Goal: Information Seeking & Learning: Learn about a topic

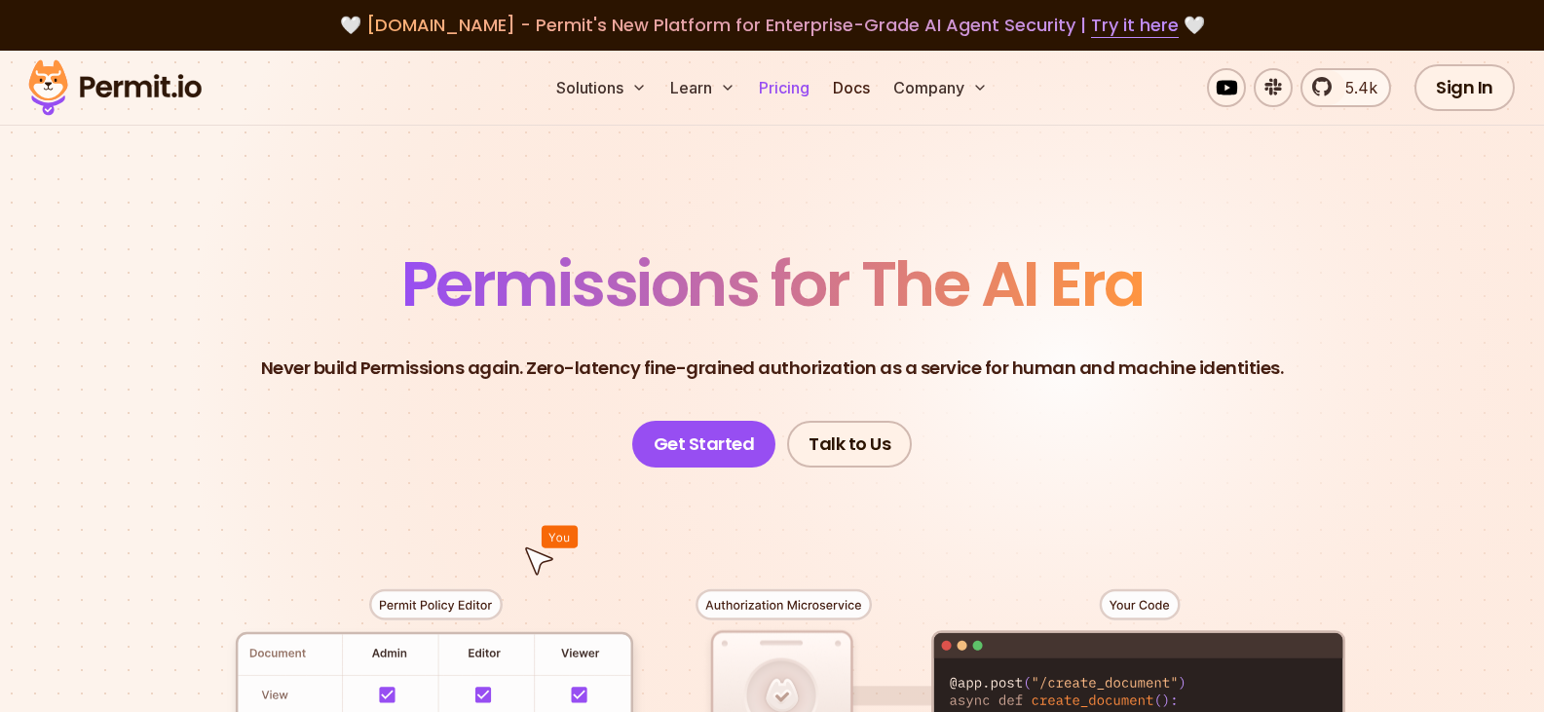
click at [796, 89] on link "Pricing" at bounding box center [784, 87] width 66 height 39
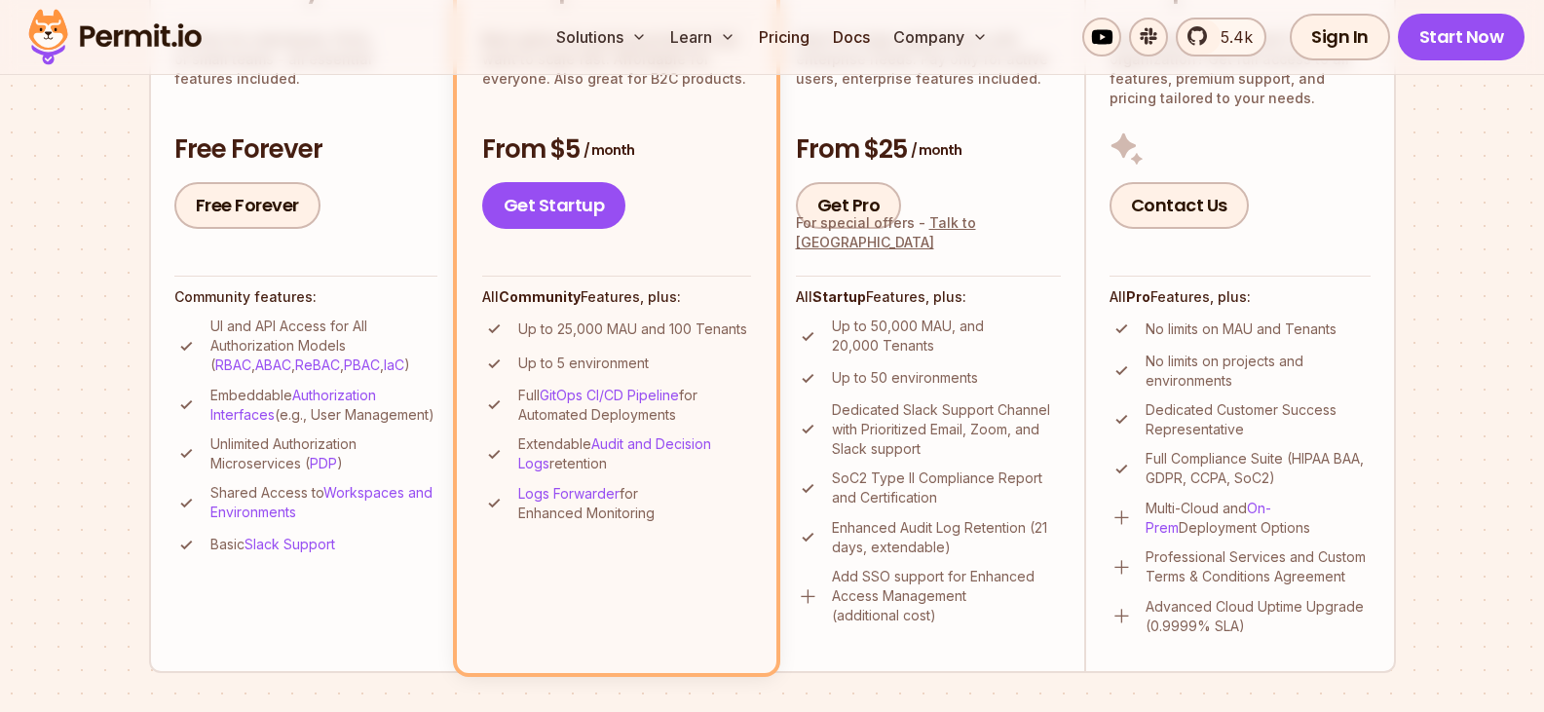
scroll to position [487, 0]
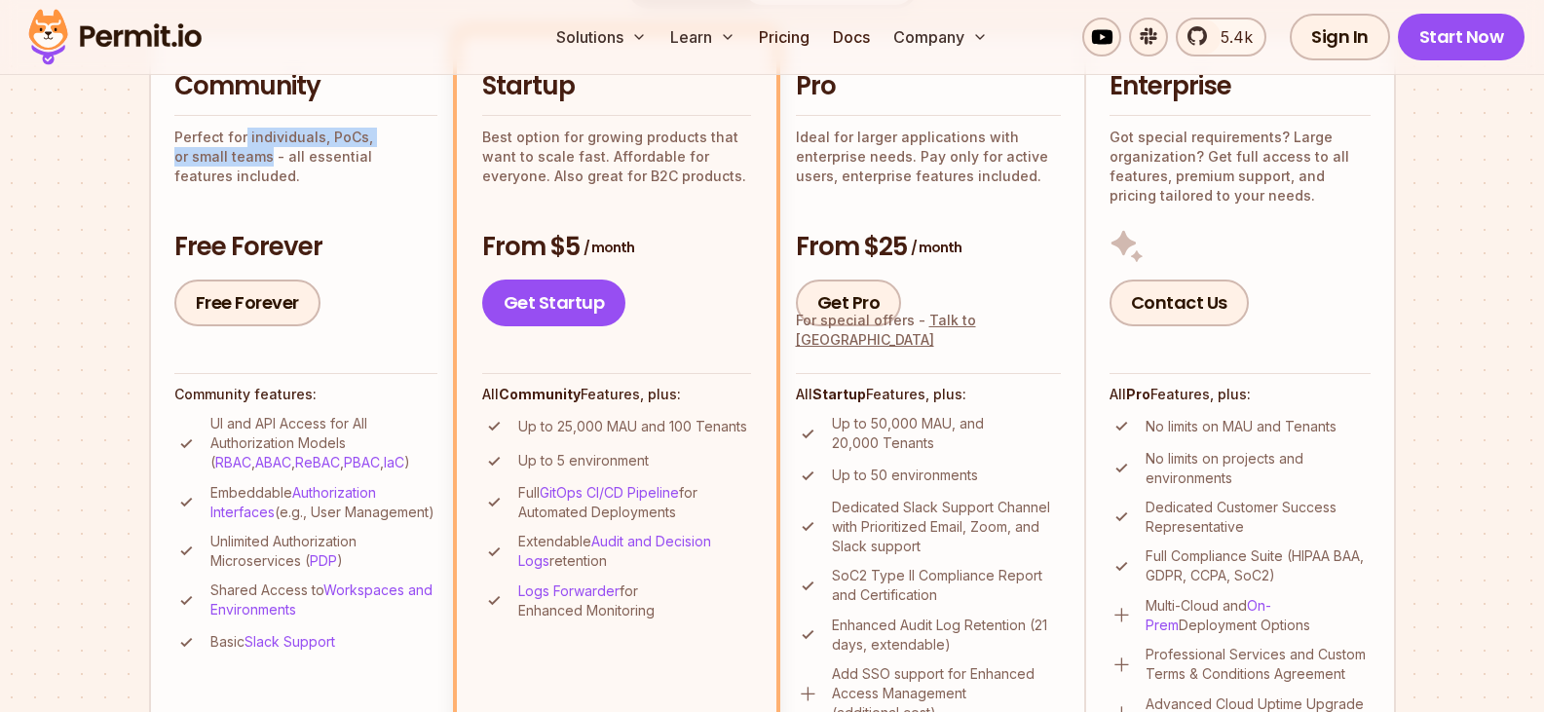
drag, startPoint x: 244, startPoint y: 138, endPoint x: 240, endPoint y: 164, distance: 25.6
click at [228, 167] on div "Community Perfect for individuals, PoCs, or small teams - all essential feature…" at bounding box center [305, 197] width 263 height 257
drag, startPoint x: 240, startPoint y: 164, endPoint x: 429, endPoint y: 160, distance: 189.0
click at [429, 160] on p "Perfect for individuals, PoCs, or small teams - all essential features included." at bounding box center [305, 157] width 263 height 58
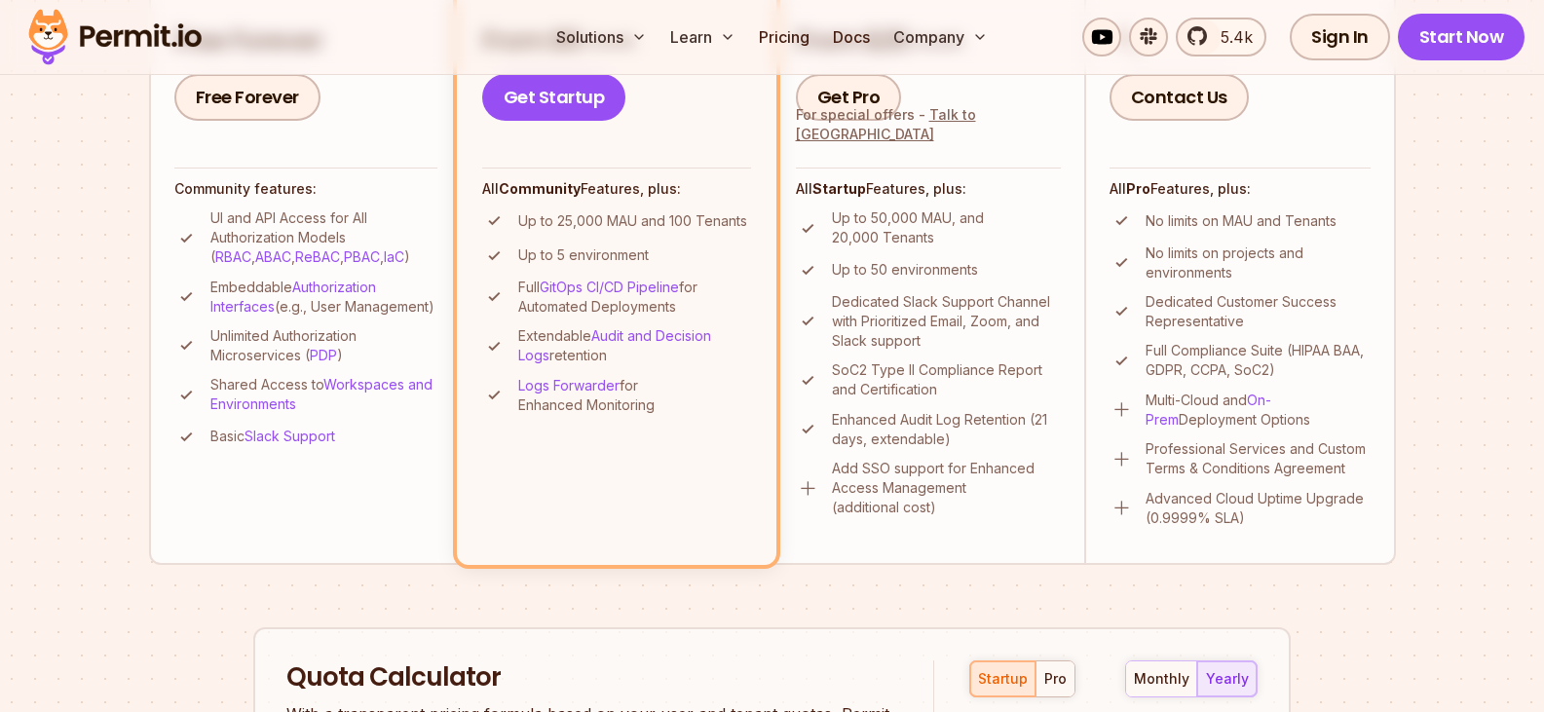
scroll to position [682, 0]
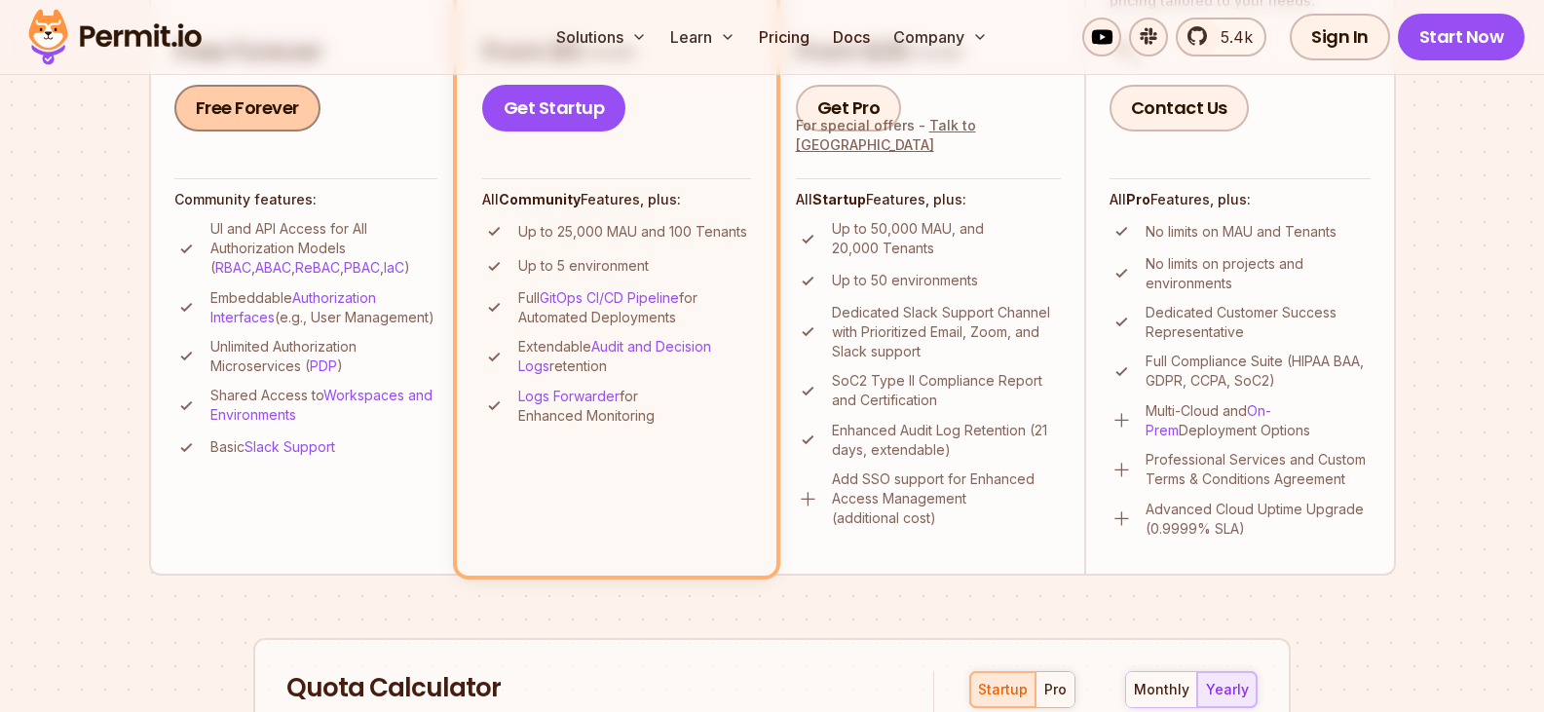
click at [265, 119] on link "Free Forever" at bounding box center [247, 108] width 146 height 47
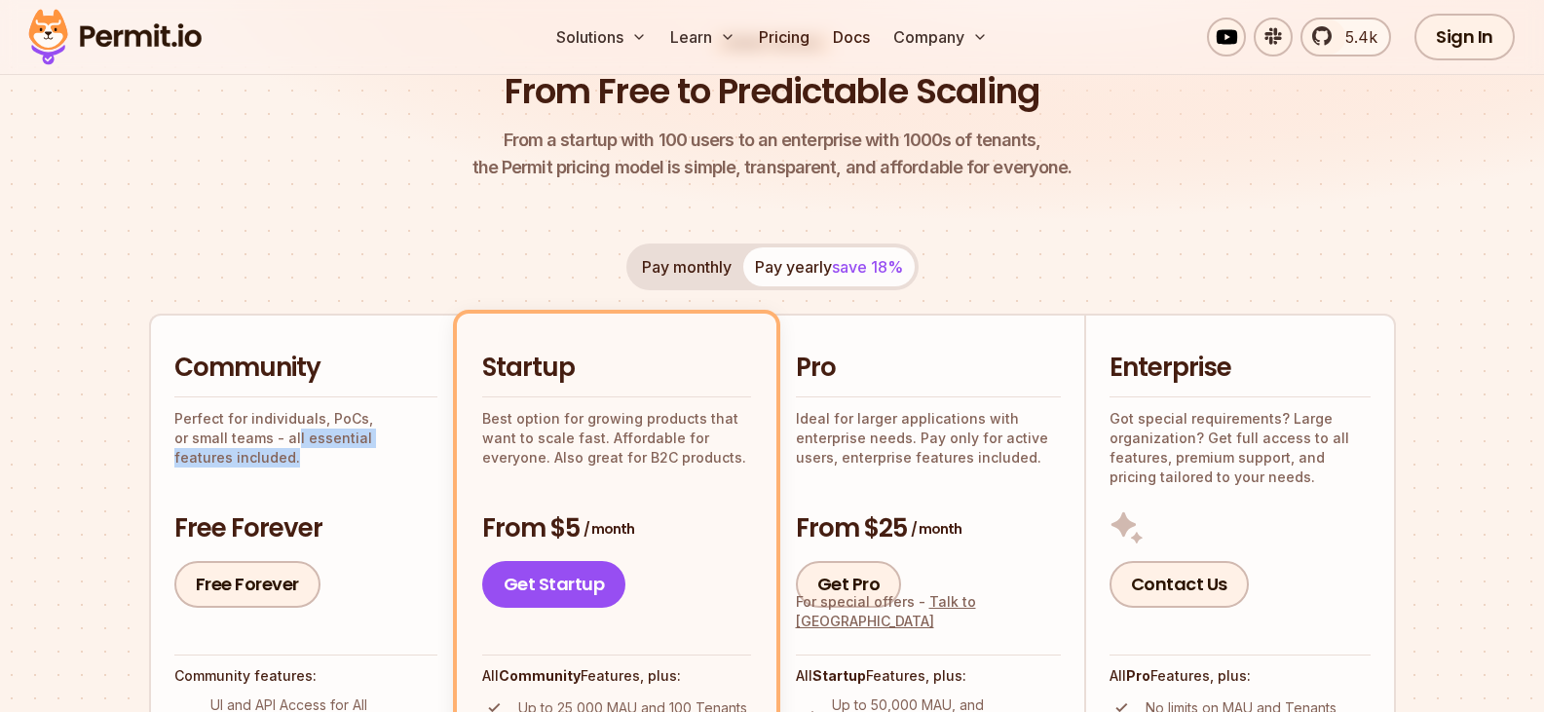
scroll to position [97, 0]
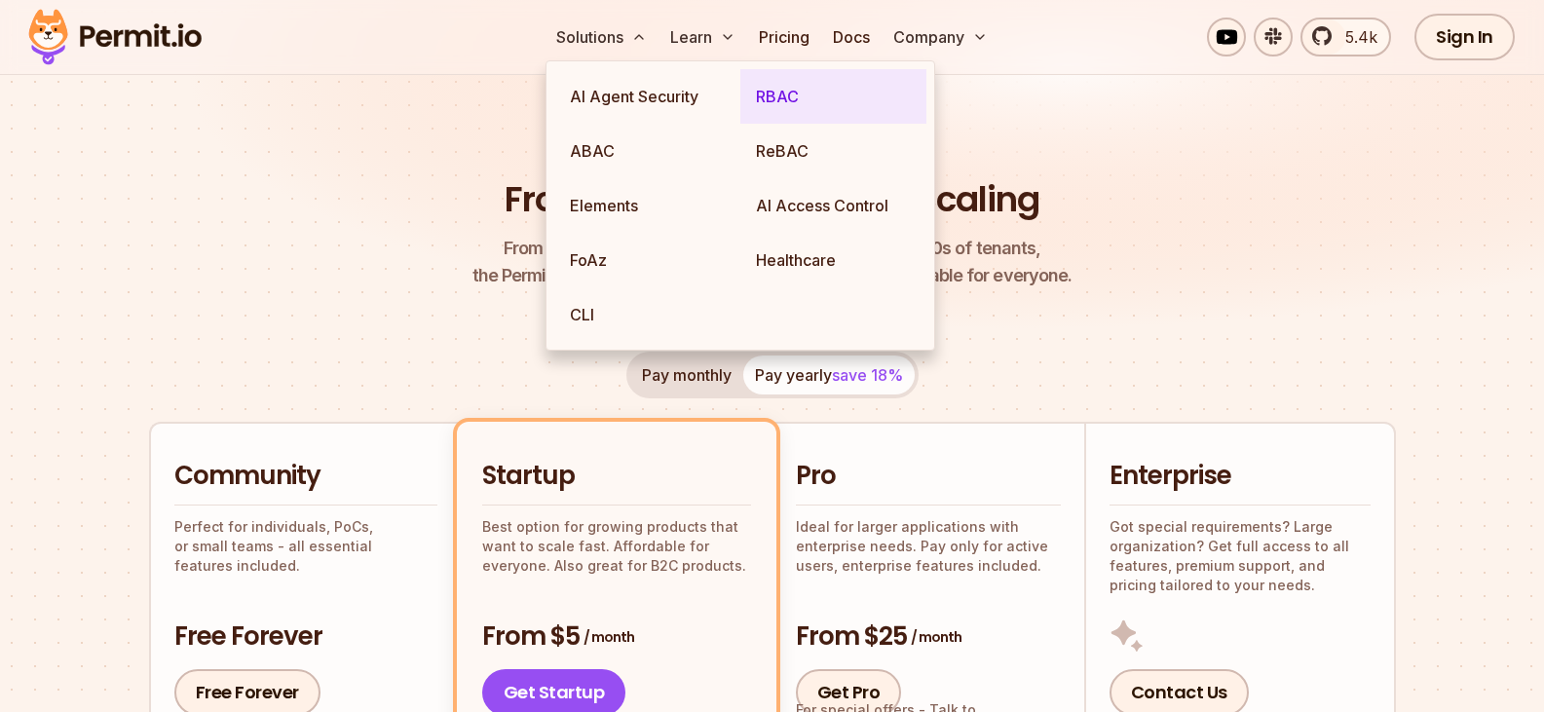
click at [786, 89] on link "RBAC" at bounding box center [833, 96] width 186 height 55
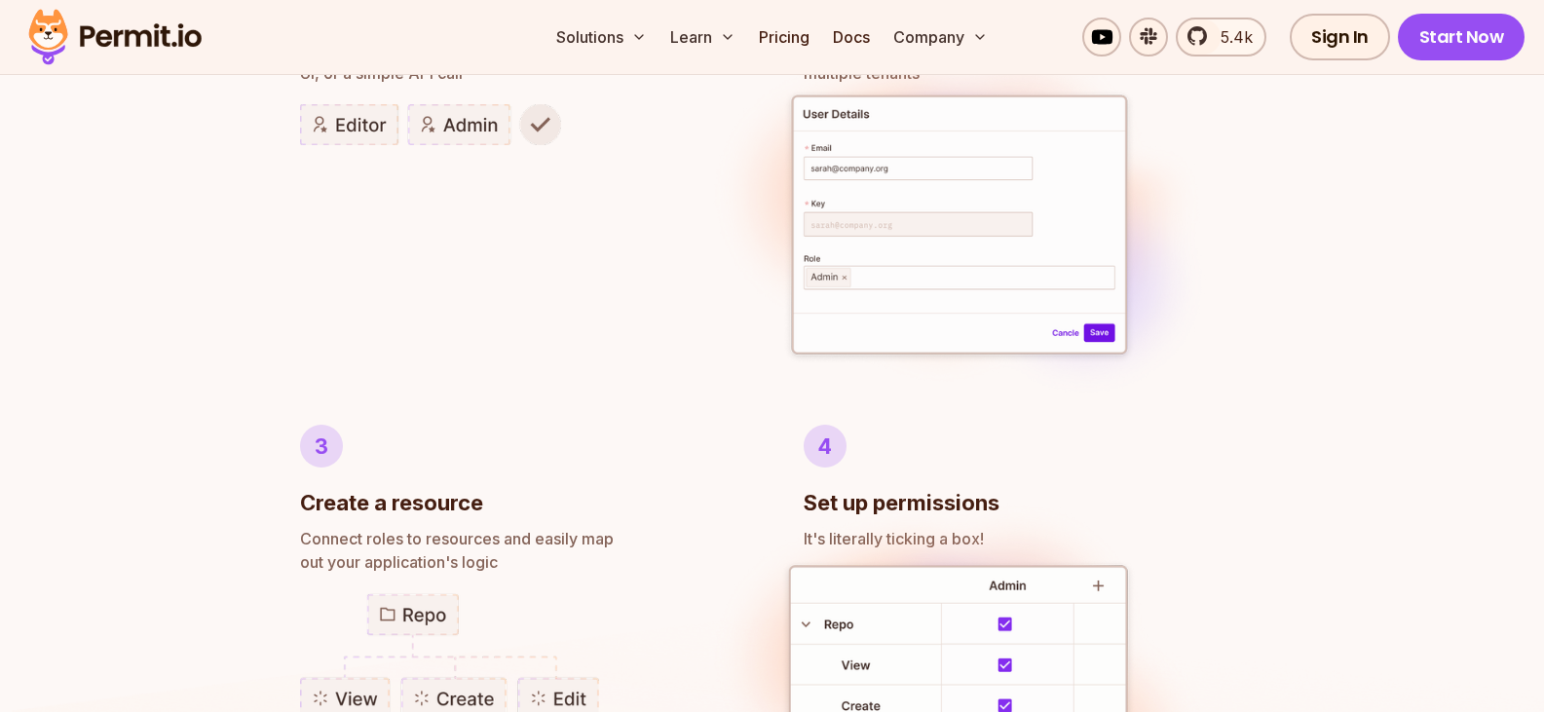
scroll to position [1267, 0]
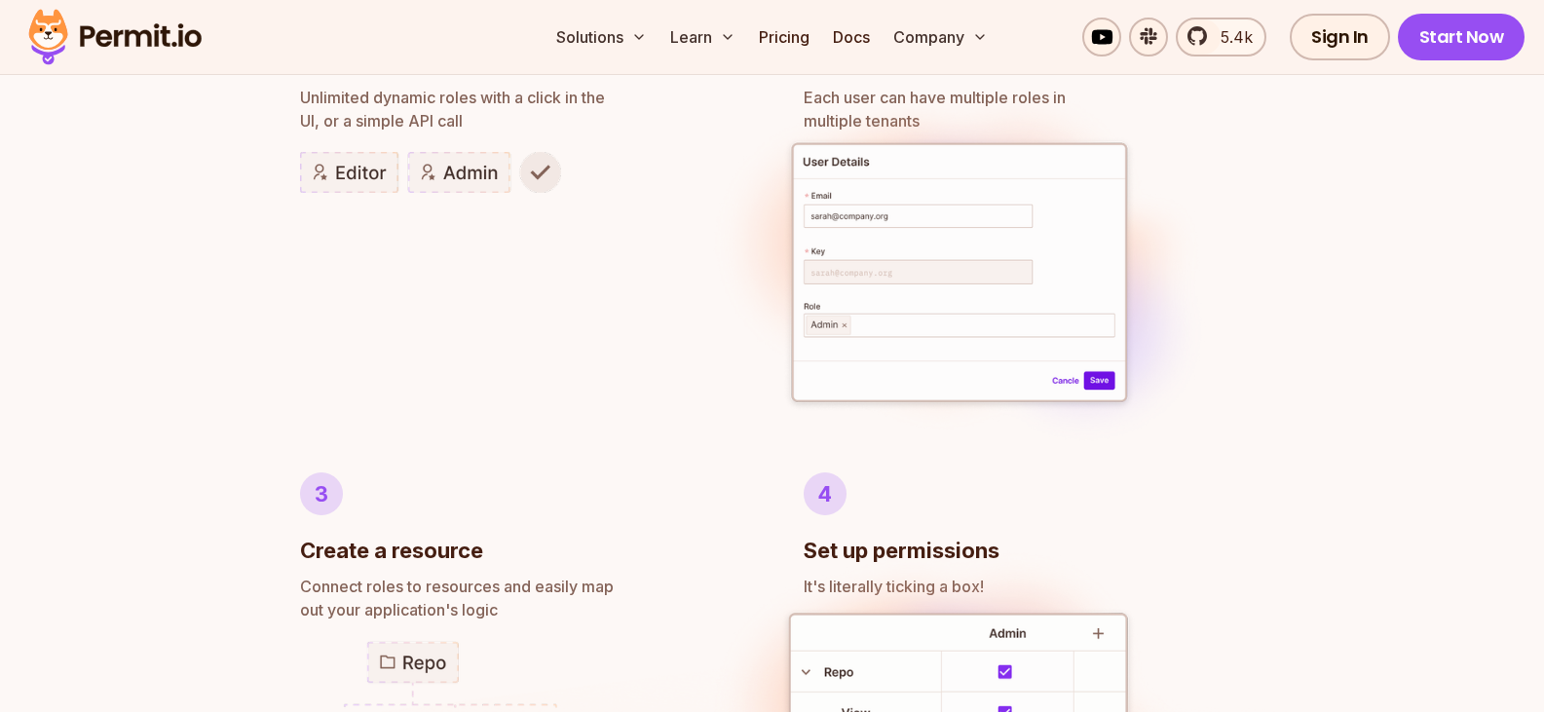
click at [410, 128] on p "Unlimited dynamic roles with a click in the UI, or a simple API call" at bounding box center [520, 109] width 441 height 47
click at [901, 193] on img at bounding box center [960, 274] width 518 height 399
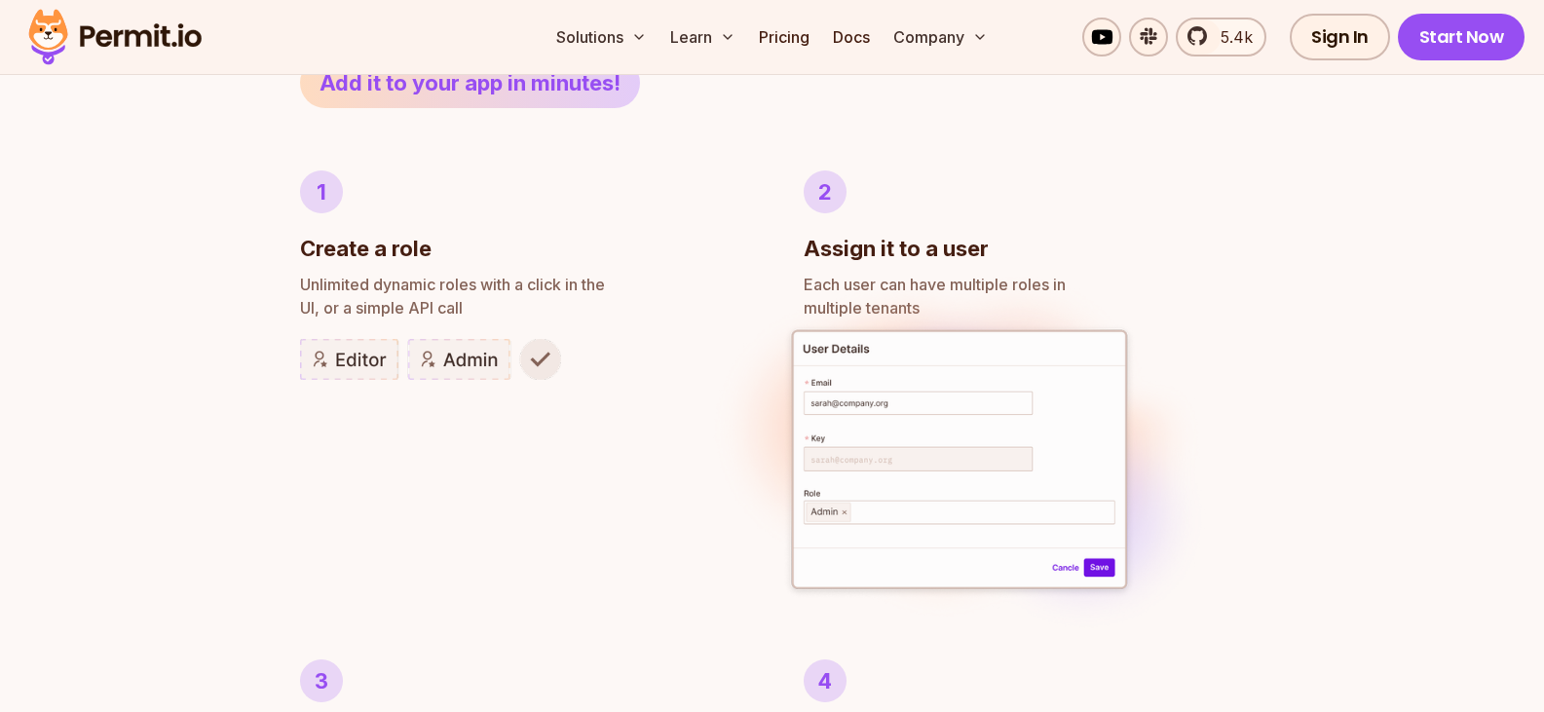
scroll to position [1072, 0]
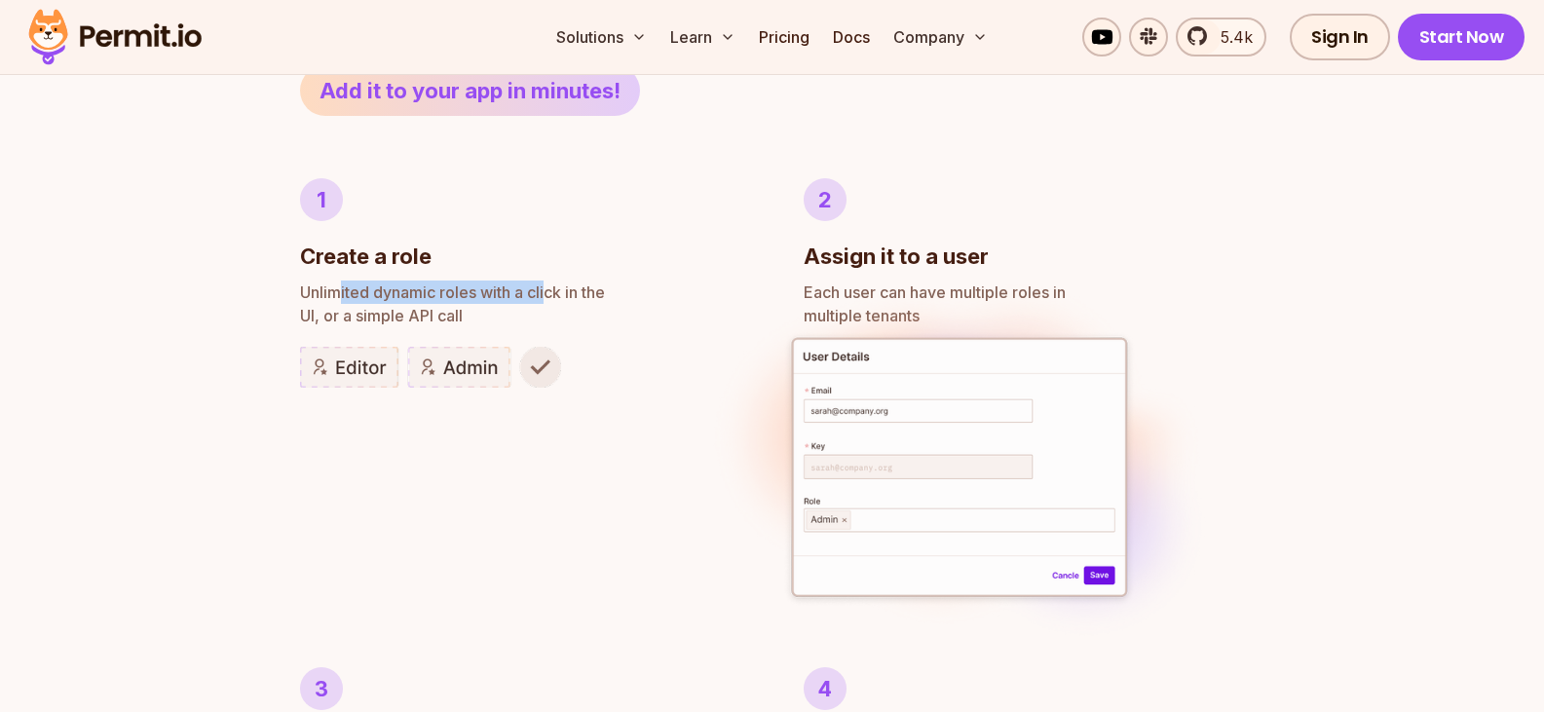
drag, startPoint x: 343, startPoint y: 273, endPoint x: 548, endPoint y: 273, distance: 204.6
click at [548, 273] on li "1 Create a role Unlimited dynamic roles with a click in the UI, or a simple API…" at bounding box center [520, 392] width 441 height 428
drag, startPoint x: 913, startPoint y: 250, endPoint x: 1066, endPoint y: 257, distance: 153.1
click at [1066, 257] on div "2 Assign it to a user" at bounding box center [1024, 225] width 441 height 95
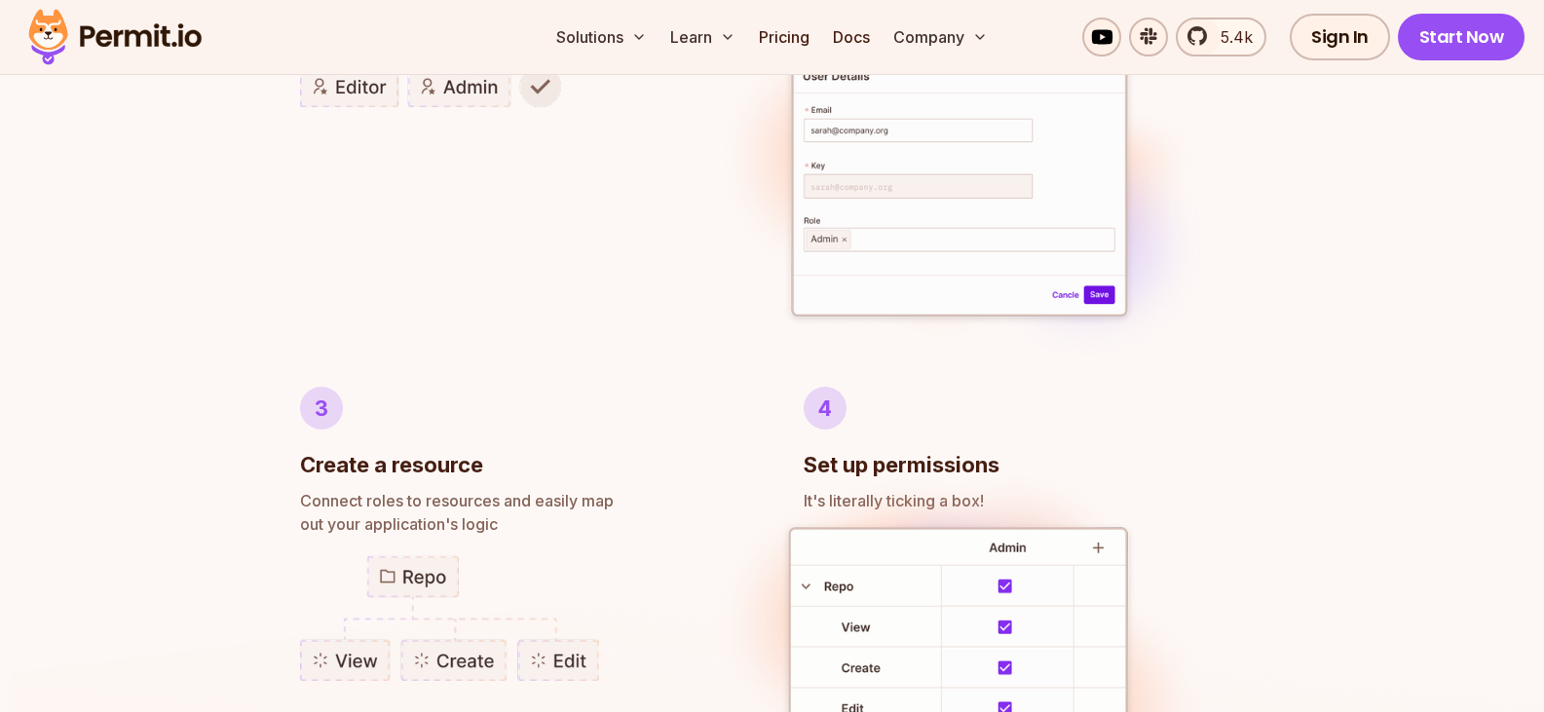
scroll to position [1364, 0]
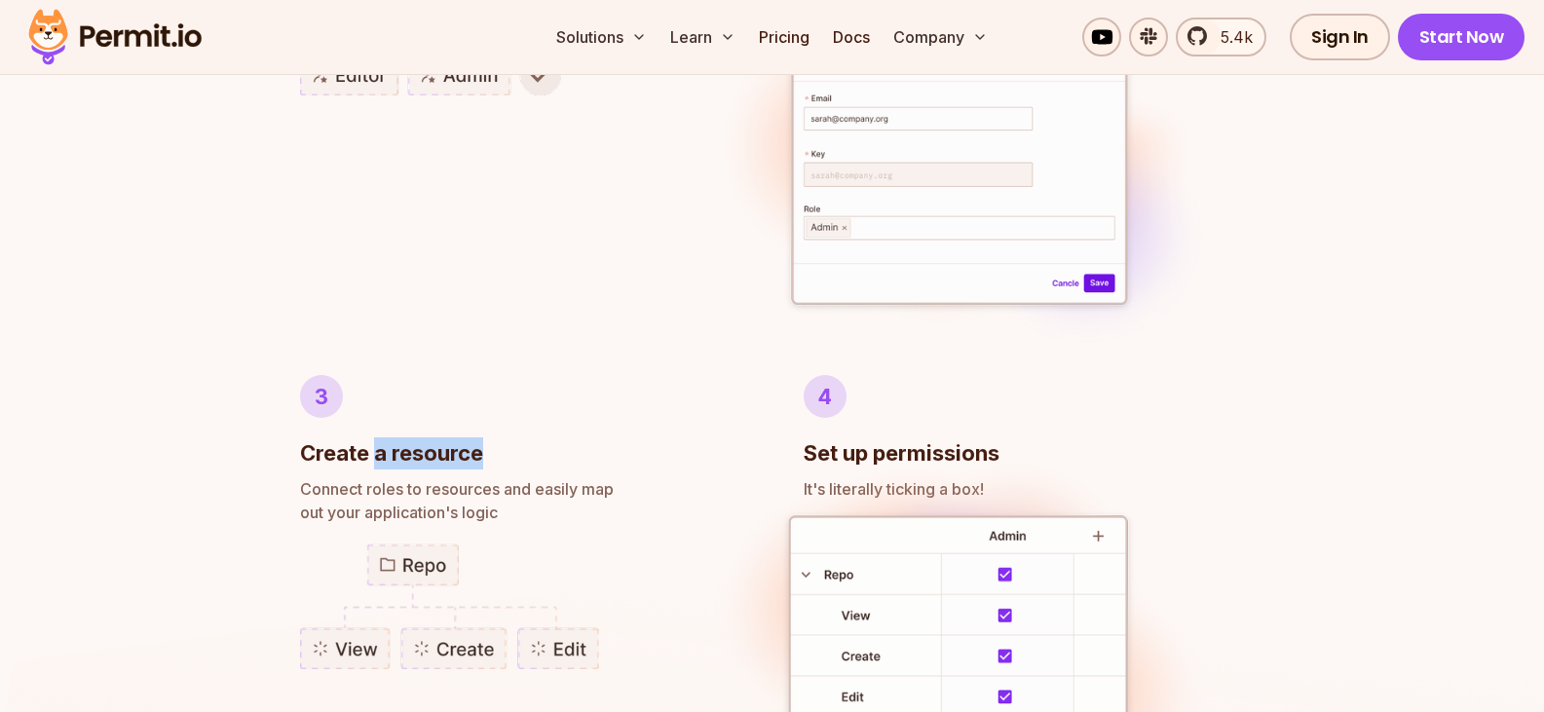
drag, startPoint x: 377, startPoint y: 450, endPoint x: 493, endPoint y: 447, distance: 116.0
click at [493, 447] on div "3 Create a resource" at bounding box center [520, 422] width 441 height 95
click at [1093, 451] on img at bounding box center [960, 643] width 518 height 404
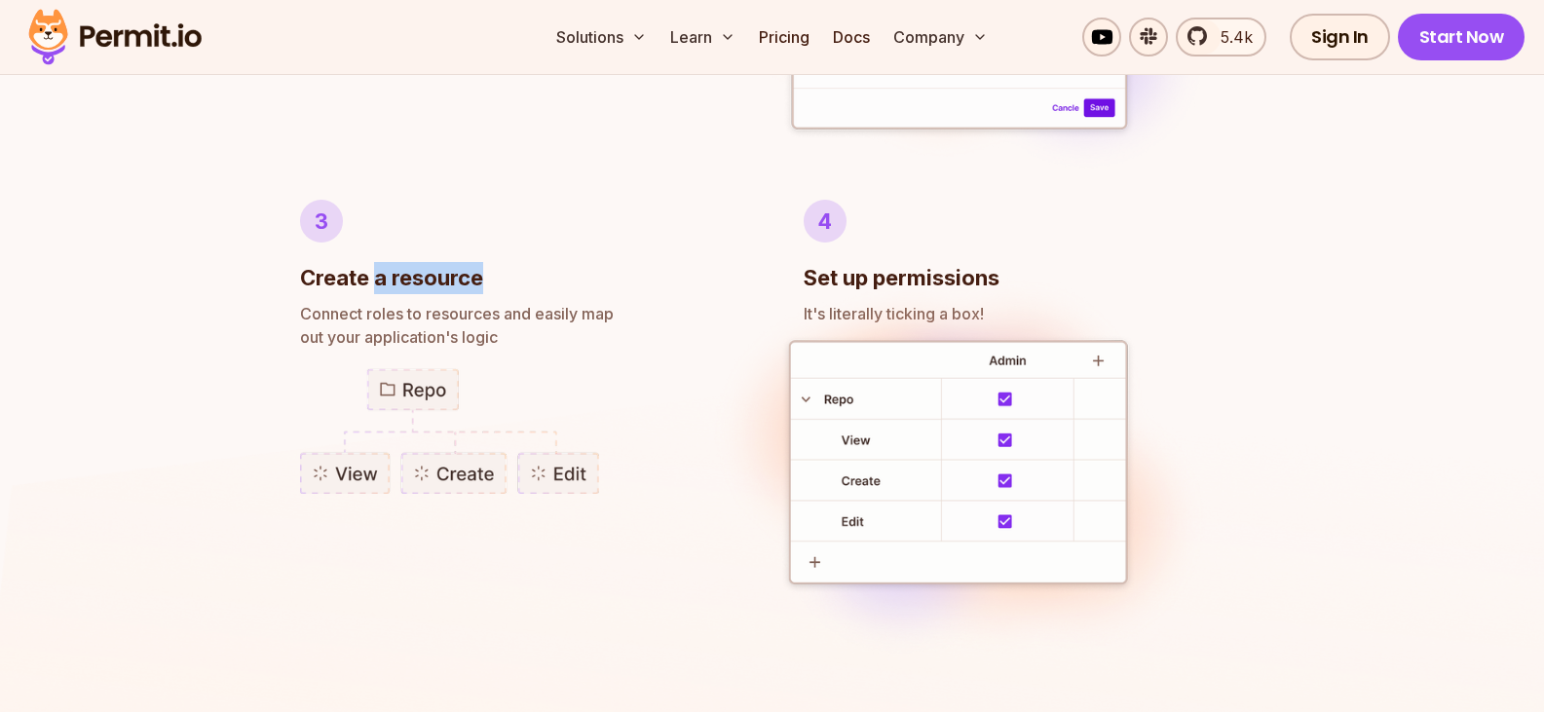
scroll to position [1559, 0]
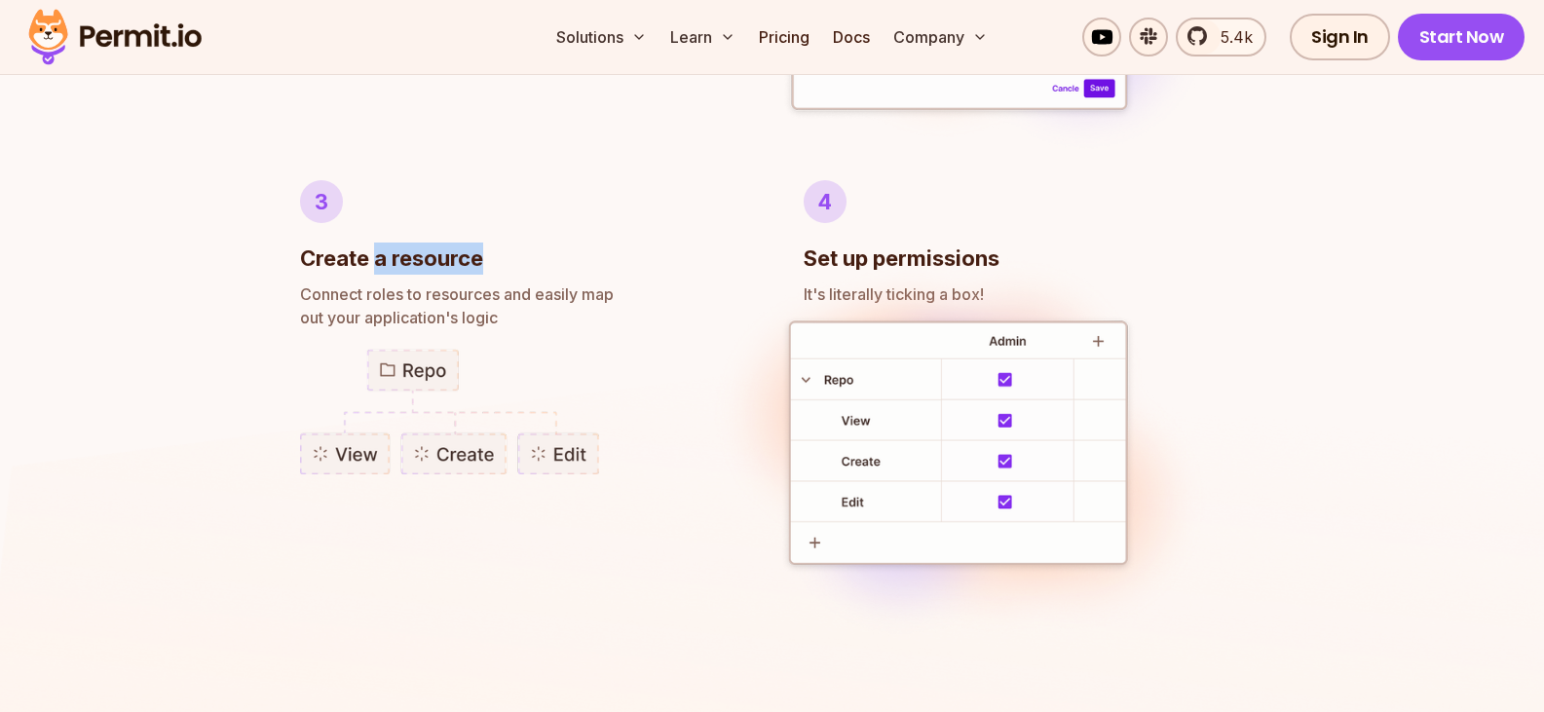
click at [647, 236] on div "3 Create a resource" at bounding box center [520, 227] width 441 height 95
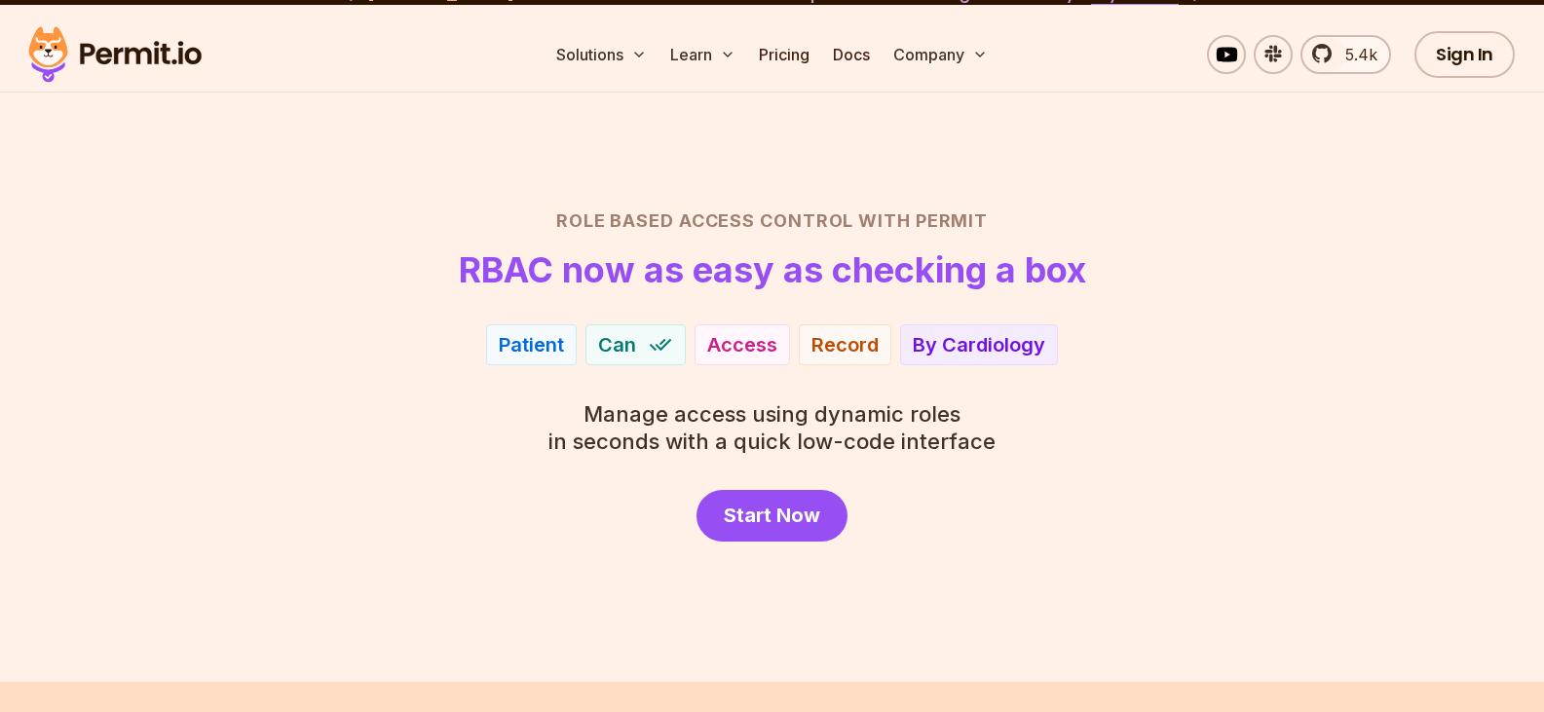
scroll to position [0, 0]
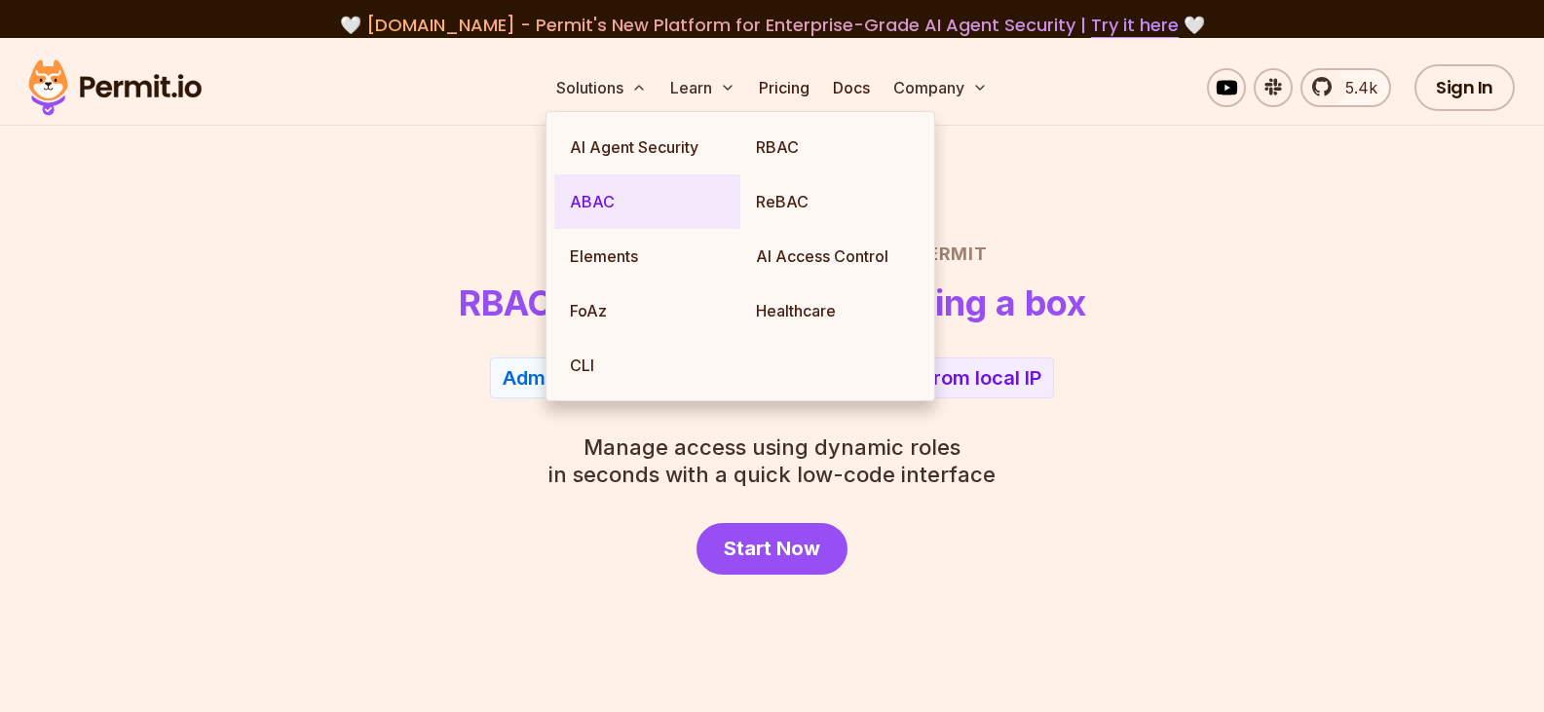
click at [586, 203] on link "ABAC" at bounding box center [647, 201] width 186 height 55
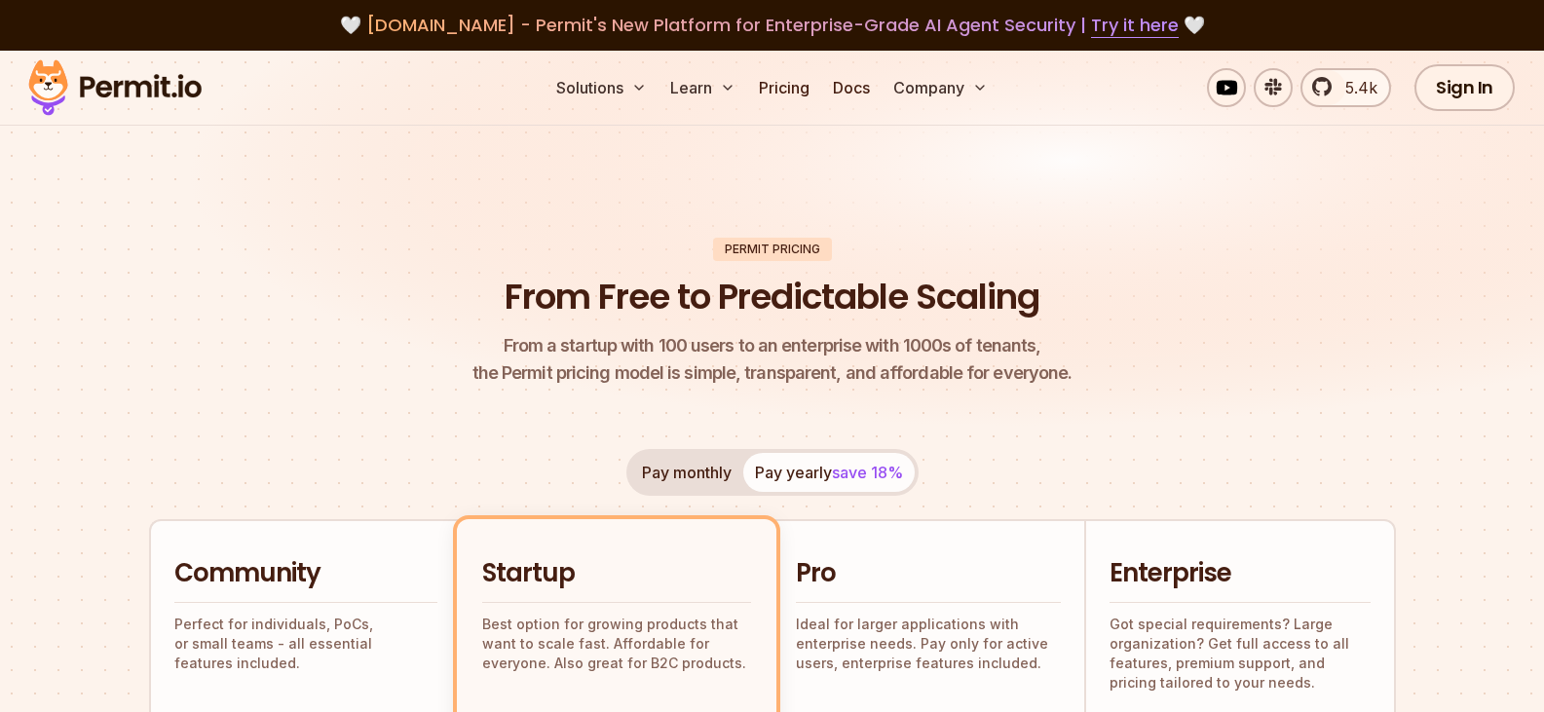
click at [235, 568] on h2 "Community" at bounding box center [305, 573] width 263 height 35
click at [710, 467] on button "Pay monthly" at bounding box center [686, 472] width 113 height 39
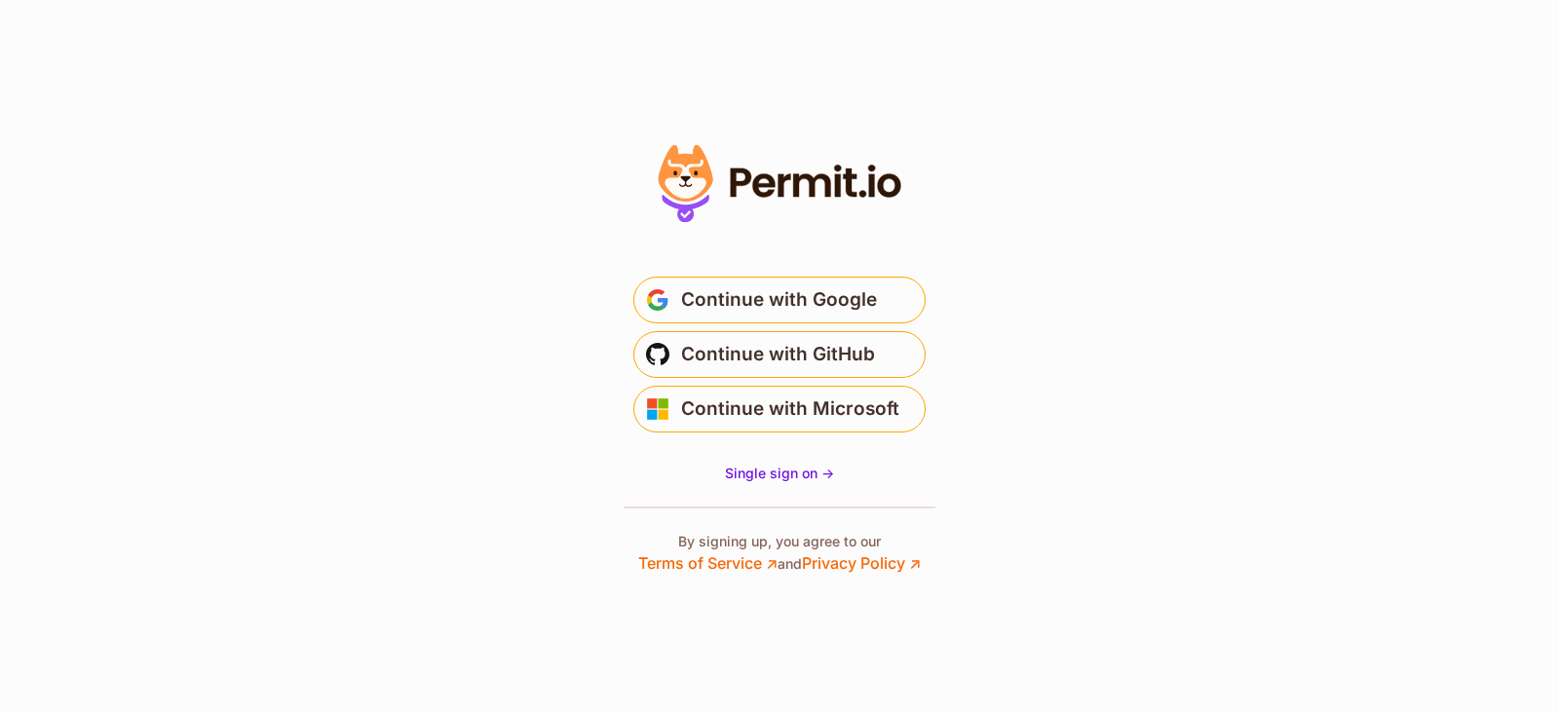
drag, startPoint x: 962, startPoint y: 117, endPoint x: 1270, endPoint y: 3, distance: 329.2
click at [1109, 77] on section "* Or" at bounding box center [779, 356] width 1559 height 712
